Goal: Transaction & Acquisition: Purchase product/service

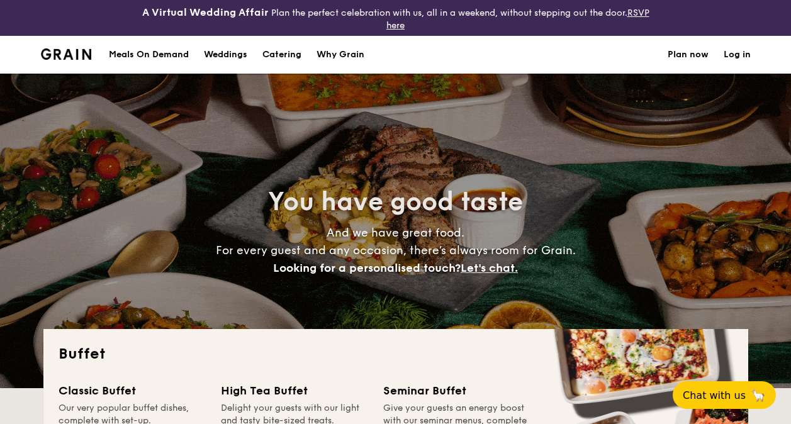
select select
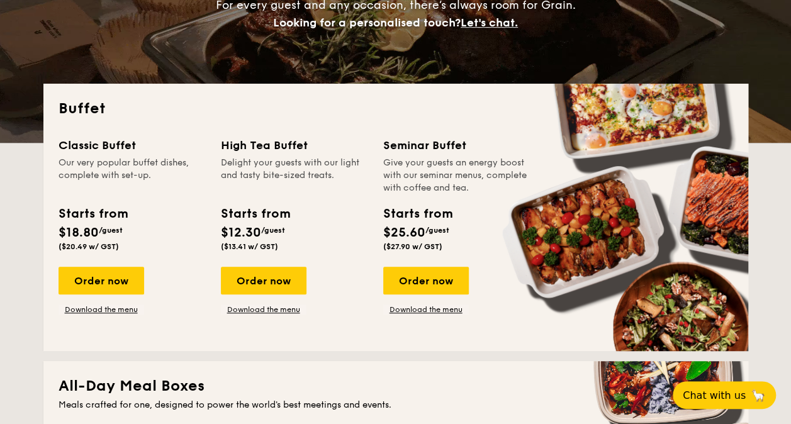
scroll to position [252, 0]
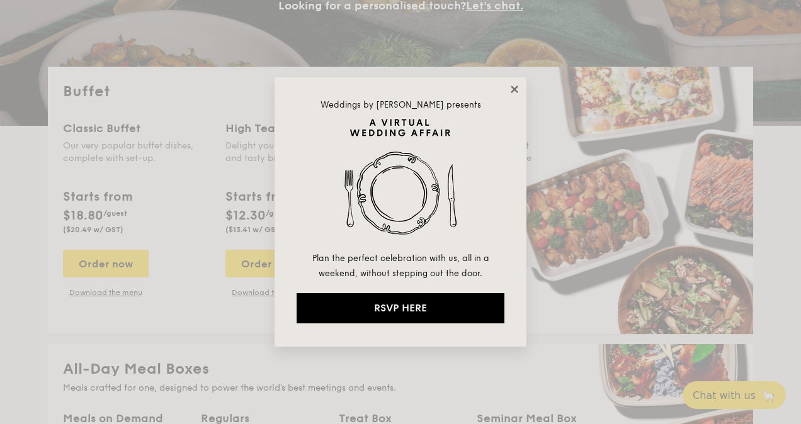
click at [514, 84] on icon at bounding box center [514, 89] width 11 height 11
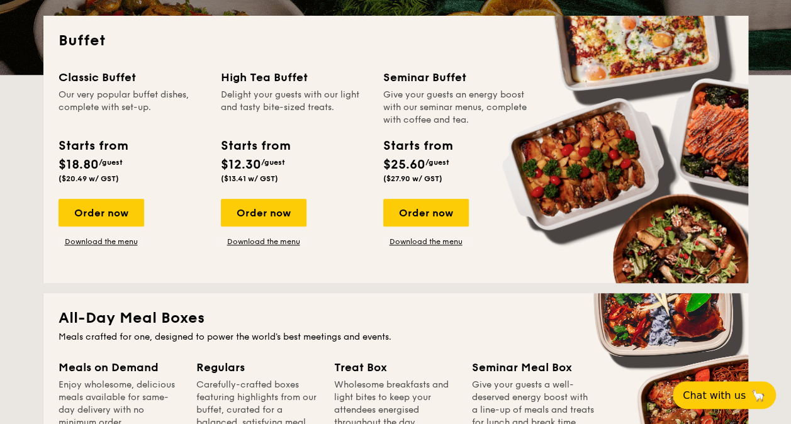
scroll to position [315, 0]
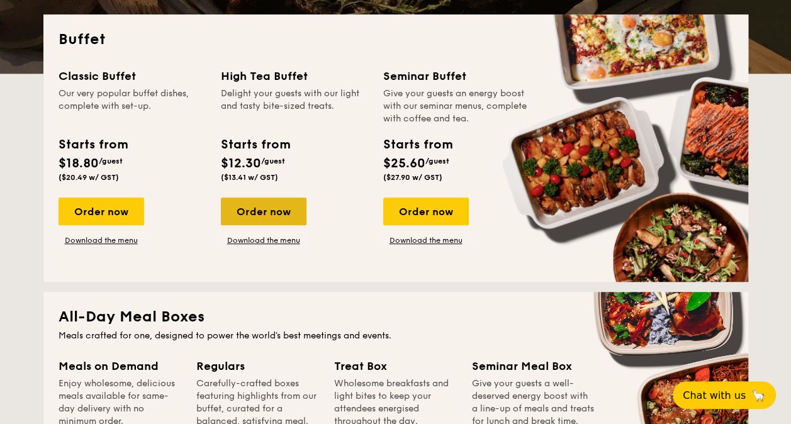
click at [272, 209] on div "Order now" at bounding box center [264, 212] width 86 height 28
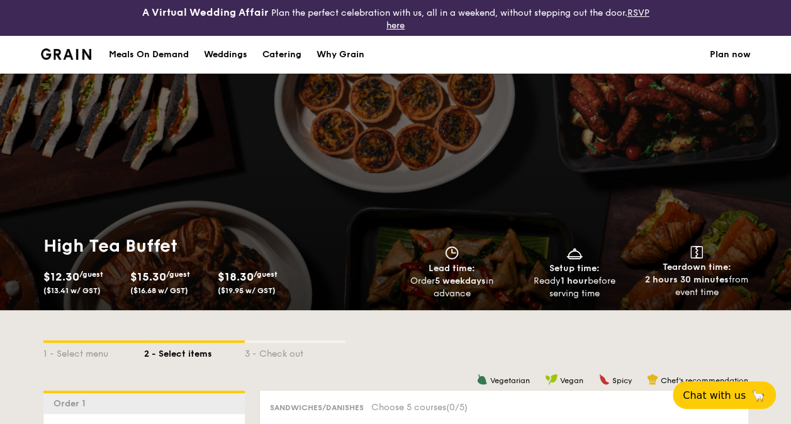
select select
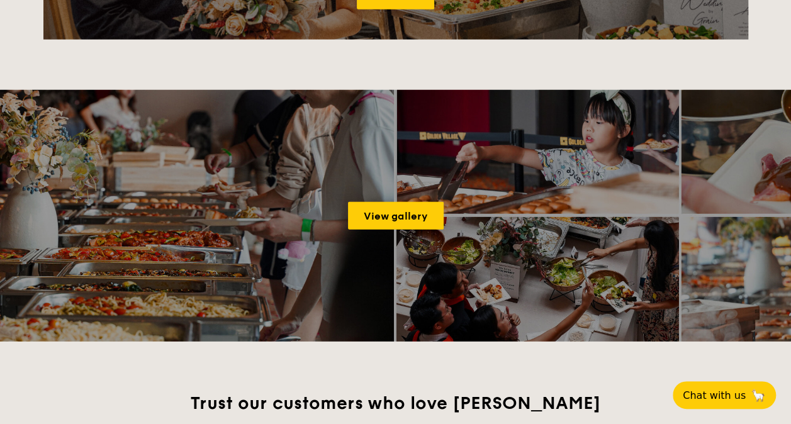
scroll to position [1735, 0]
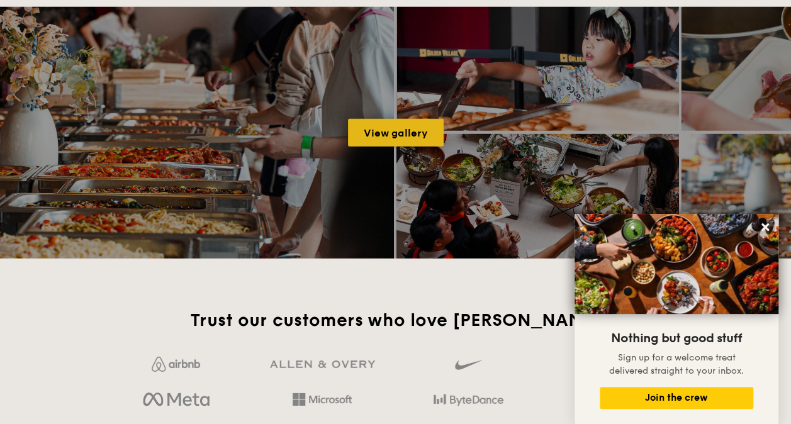
click at [407, 123] on link "View gallery" at bounding box center [396, 133] width 96 height 28
